Goal: Task Accomplishment & Management: Manage account settings

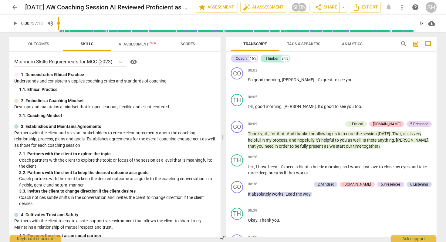
click at [13, 7] on span "arrow_back" at bounding box center [14, 7] width 7 height 7
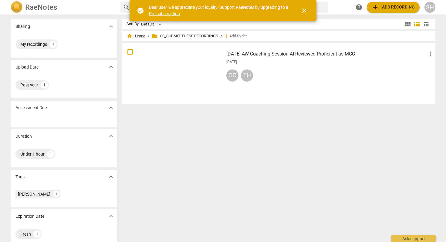
click at [137, 36] on span "home Home" at bounding box center [136, 36] width 19 height 6
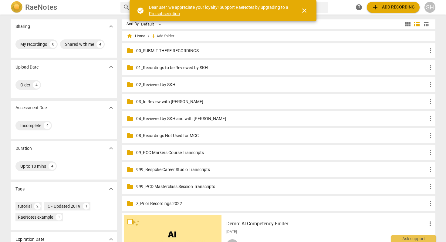
click at [161, 50] on p "00_SUBMIT THESE RECORDINGS" at bounding box center [281, 51] width 291 height 6
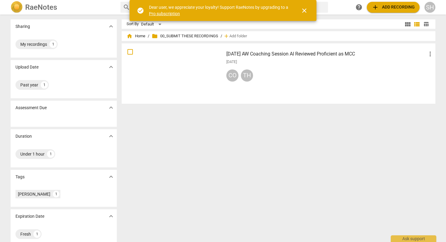
click at [305, 10] on span "close" at bounding box center [304, 10] width 7 height 7
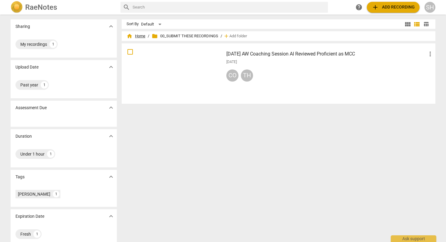
click at [134, 37] on span "home Home" at bounding box center [136, 36] width 19 height 6
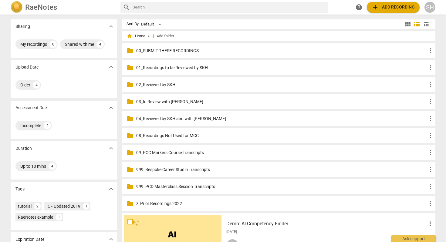
click at [163, 66] on p "01_Recordings to be Reviewed by SKH" at bounding box center [281, 68] width 291 height 6
click at [169, 86] on p "02_Reviewed by SKH" at bounding box center [281, 85] width 291 height 6
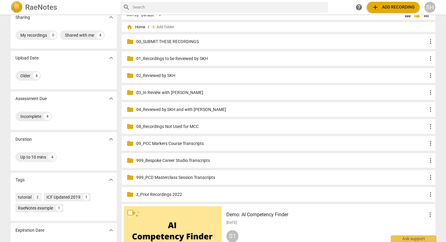
scroll to position [12, 0]
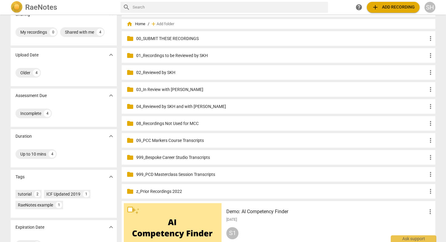
click at [173, 90] on p "03_In Review with [PERSON_NAME]" at bounding box center [281, 89] width 291 height 6
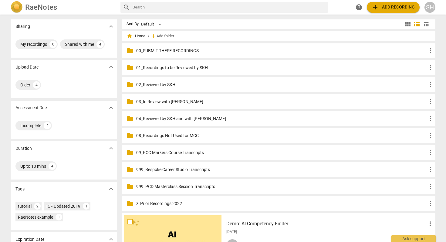
click at [173, 119] on p "04_Reviewed by SKH and with [PERSON_NAME]" at bounding box center [281, 119] width 291 height 6
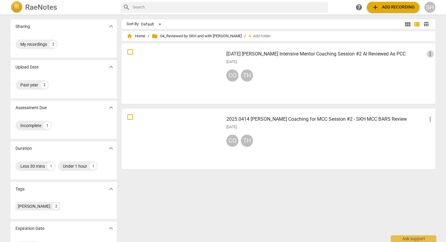
click at [428, 55] on span "more_vert" at bounding box center [430, 53] width 7 height 7
click at [429, 54] on li "Move" at bounding box center [429, 54] width 23 height 15
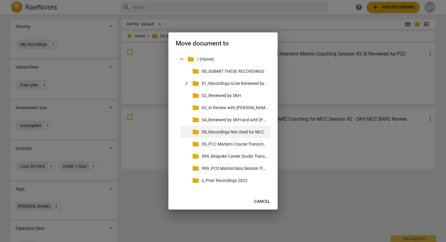
click at [246, 132] on p "08_Recordings Not Used for MCC" at bounding box center [235, 132] width 66 height 6
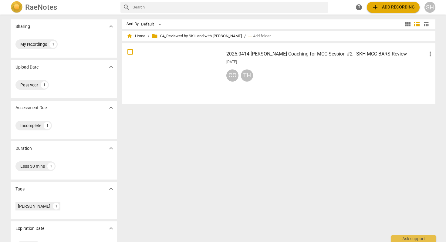
click at [309, 53] on h3 "2025.0414 [PERSON_NAME] Coaching for MCC Session #2 - SKH MCC BARS Review" at bounding box center [326, 53] width 200 height 7
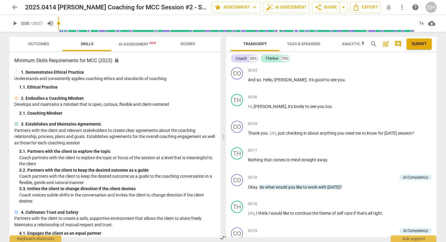
click at [142, 44] on span "AI Assessment New" at bounding box center [138, 44] width 38 height 5
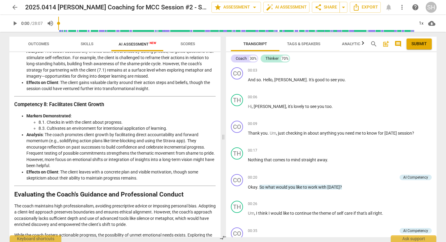
scroll to position [855, 0]
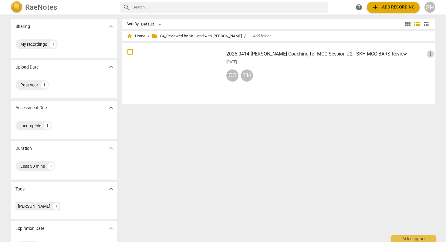
click at [429, 53] on span "more_vert" at bounding box center [430, 53] width 7 height 7
click at [430, 55] on li "Move" at bounding box center [429, 54] width 23 height 15
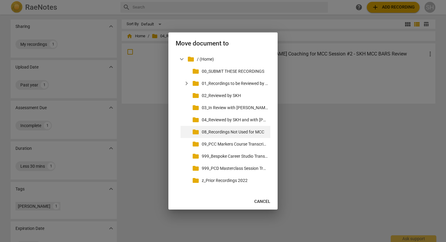
click at [233, 131] on p "08_Recordings Not Used for MCC" at bounding box center [235, 132] width 66 height 6
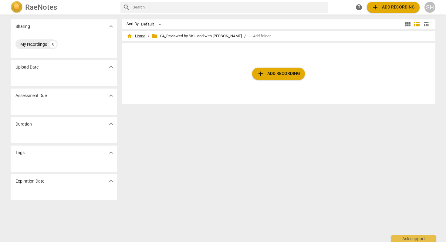
click at [139, 34] on span "home Home" at bounding box center [136, 36] width 19 height 6
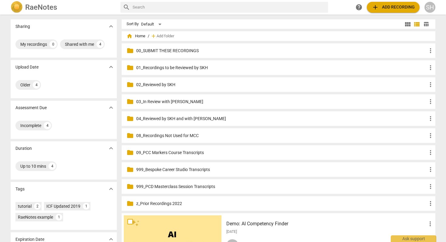
click at [167, 49] on p "00_SUBMIT THESE RECORDINGS" at bounding box center [281, 51] width 291 height 6
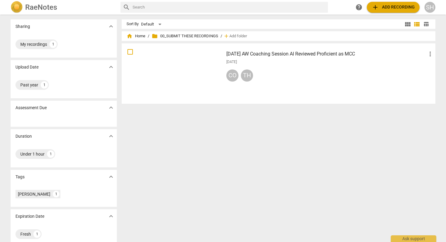
click at [269, 54] on h3 "[DATE] AW Coaching Session AI Reviewed Proficient as MCC" at bounding box center [326, 53] width 200 height 7
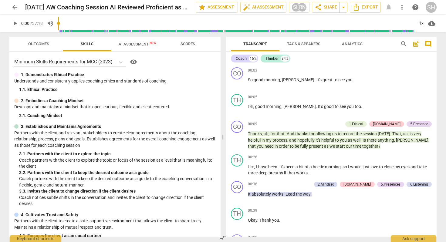
click at [134, 44] on span "AI Assessment New" at bounding box center [138, 44] width 38 height 5
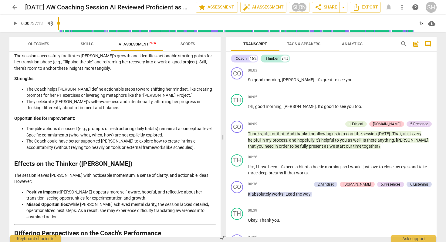
scroll to position [1144, 0]
